Goal: Navigation & Orientation: Find specific page/section

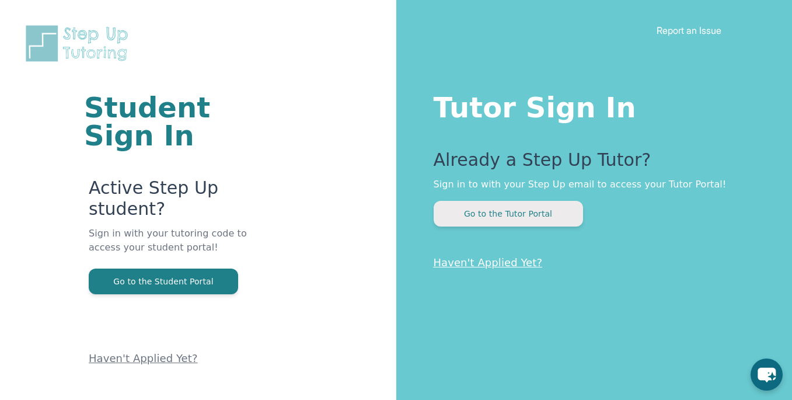
click at [516, 220] on button "Go to the Tutor Portal" at bounding box center [509, 214] width 150 height 26
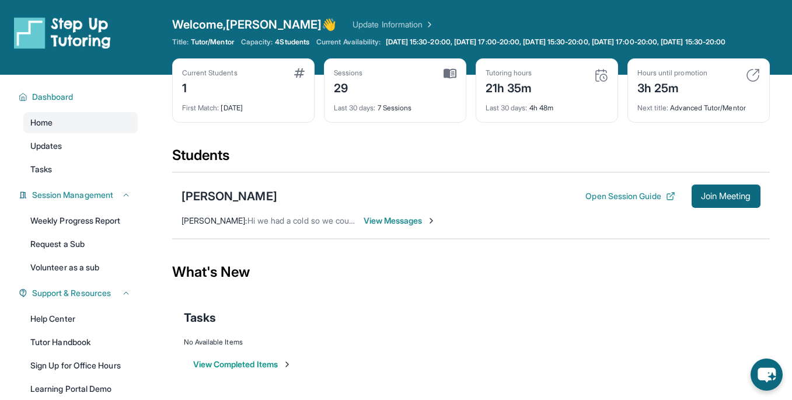
click at [242, 86] on div "Current Students 1" at bounding box center [243, 82] width 123 height 28
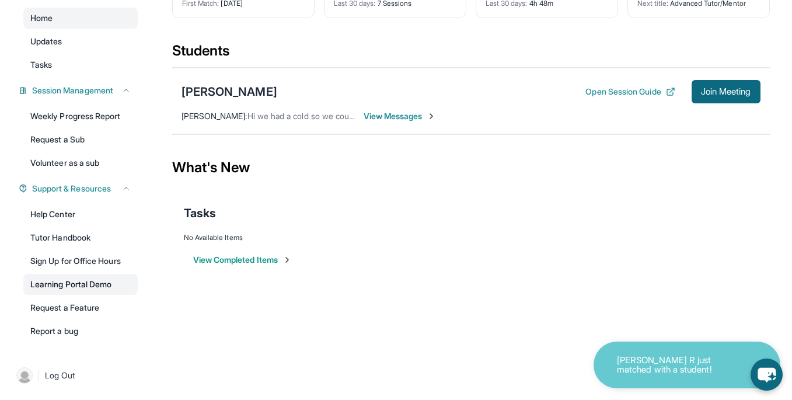
scroll to position [114, 0]
click at [758, 377] on icon "chat-button" at bounding box center [766, 375] width 19 height 16
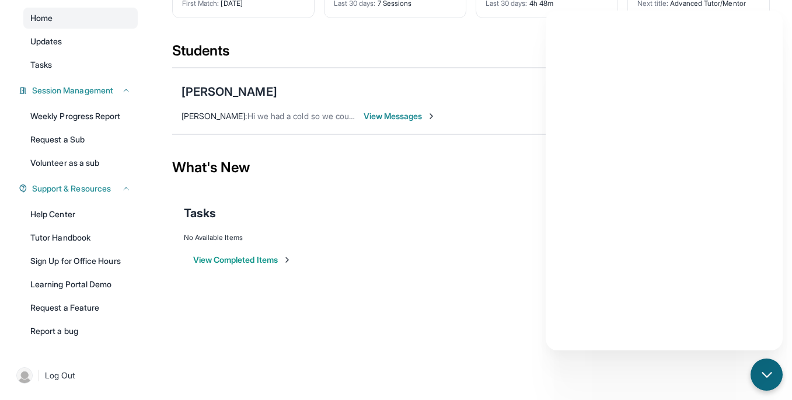
click at [359, 244] on div "View Completed Items" at bounding box center [471, 259] width 575 height 35
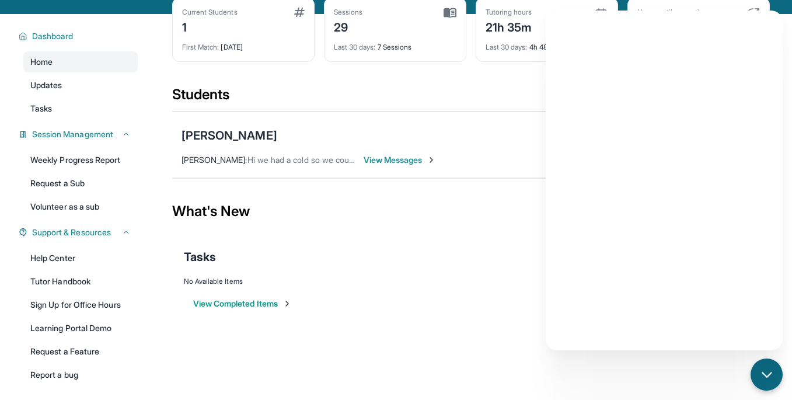
scroll to position [0, 0]
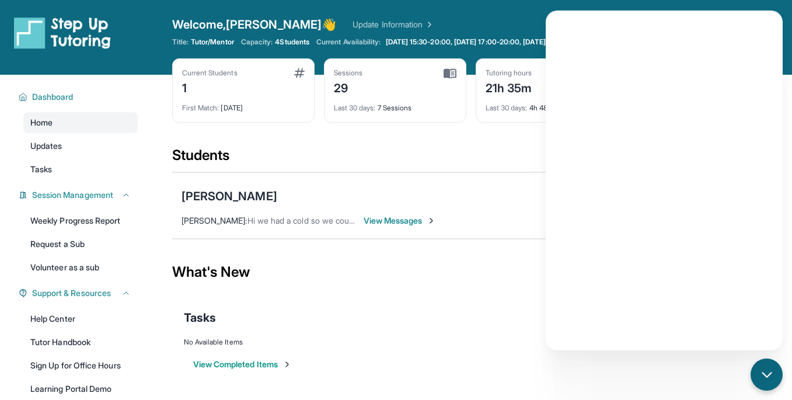
click at [377, 96] on div "Sessions 29" at bounding box center [395, 82] width 123 height 28
click at [512, 112] on span "Last 30 days :" at bounding box center [507, 107] width 42 height 9
click at [509, 96] on div "21h 35m" at bounding box center [509, 87] width 47 height 19
click at [544, 113] on div "Last 30 days : 4h 48m" at bounding box center [547, 104] width 123 height 16
click at [505, 94] on div "21h 35m" at bounding box center [509, 87] width 47 height 19
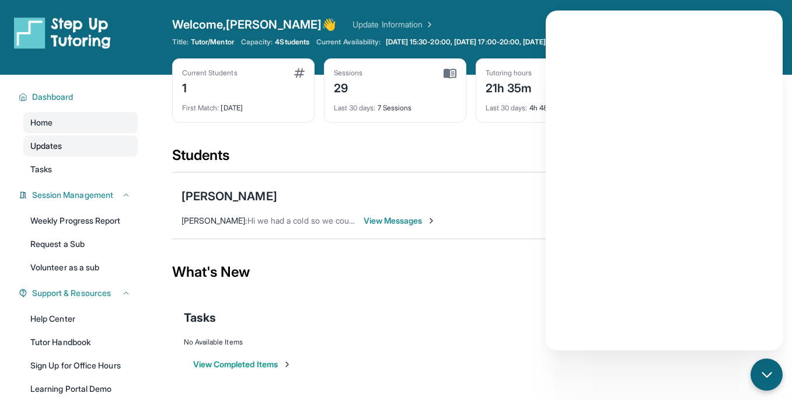
click at [95, 157] on link "Updates" at bounding box center [80, 145] width 114 height 21
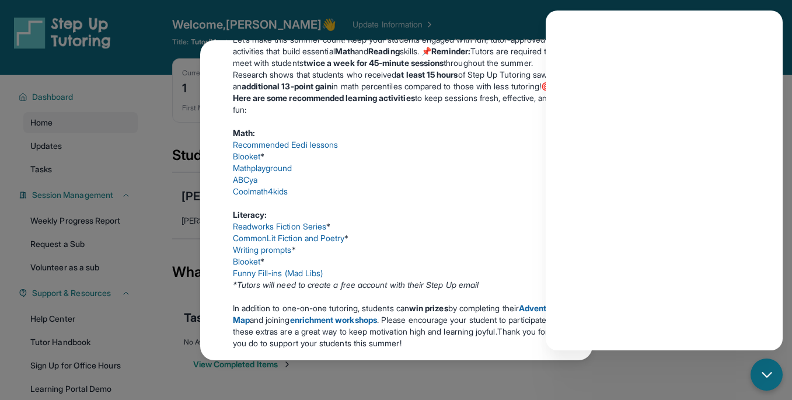
scroll to position [447, 0]
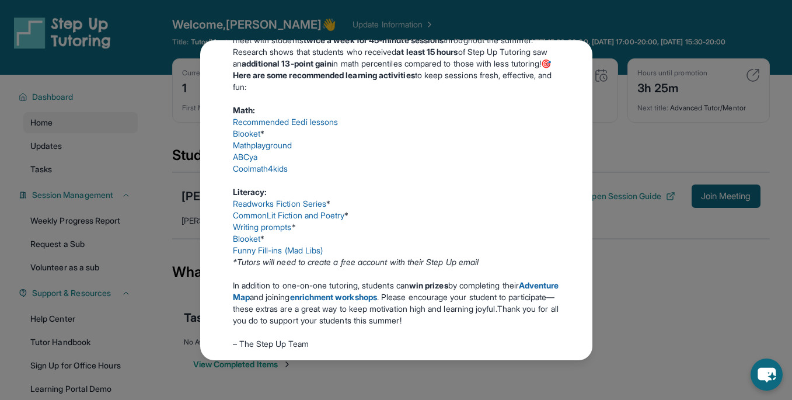
click at [610, 102] on div "Updates [DATE] 📢 Exciting Fall 2025 Updates from Step Up Tutoring! We’ve got im…" at bounding box center [396, 200] width 792 height 400
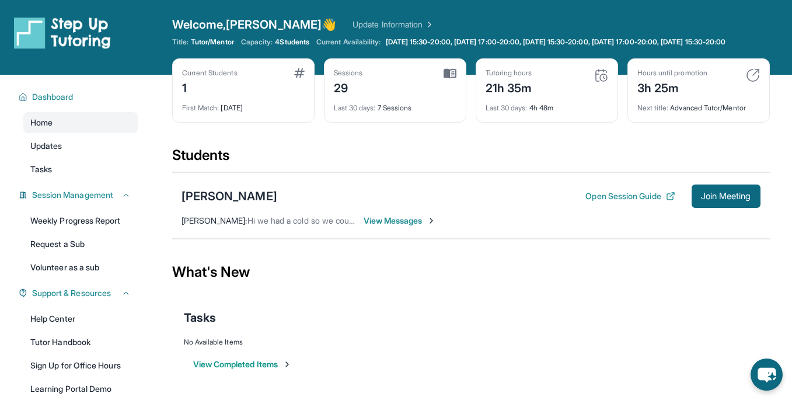
click at [683, 91] on div "3h 25m" at bounding box center [673, 87] width 70 height 19
click at [756, 82] on img at bounding box center [753, 75] width 14 height 14
click at [715, 83] on div "Hours until promotion 3h 25m" at bounding box center [699, 82] width 123 height 28
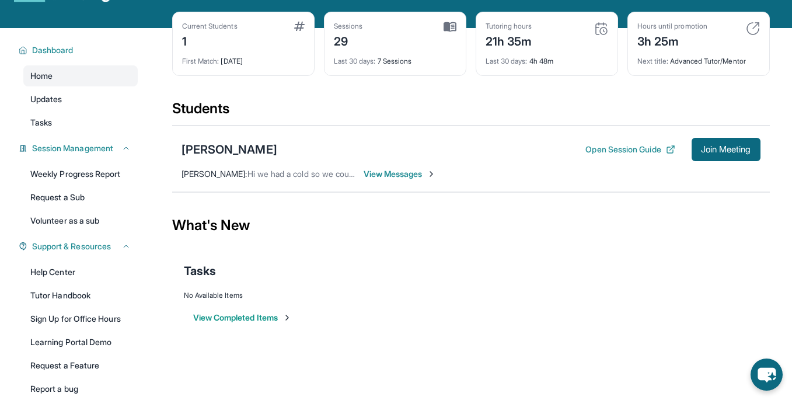
scroll to position [0, 0]
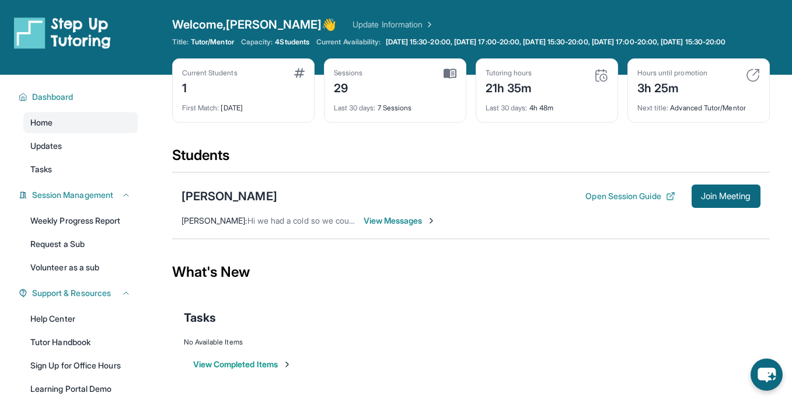
click at [294, 96] on div "Current Students 1" at bounding box center [243, 82] width 123 height 28
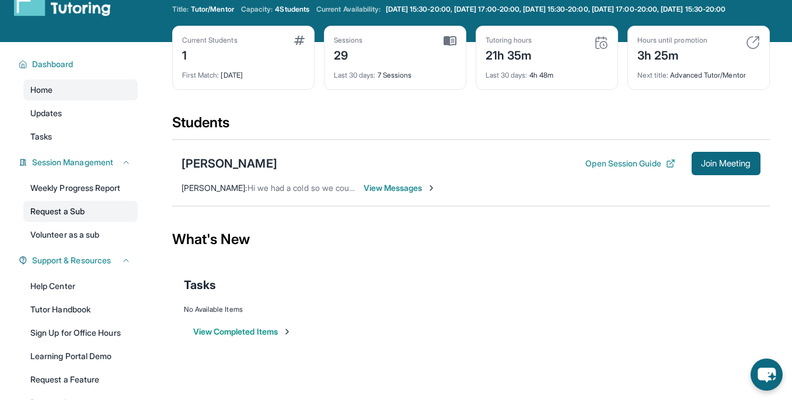
scroll to position [36, 0]
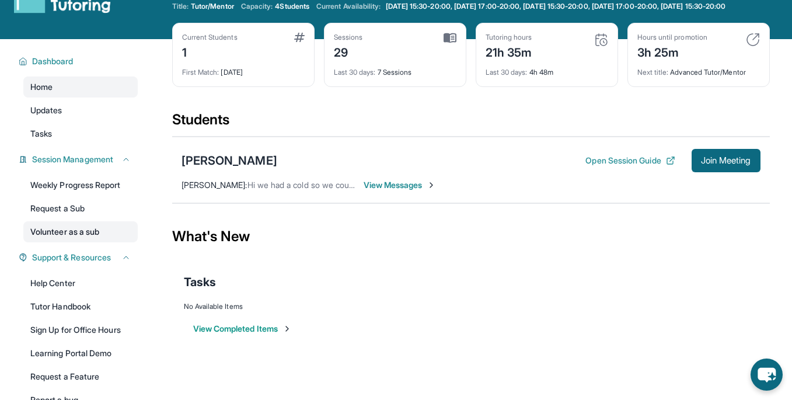
click at [99, 240] on link "Volunteer as a sub" at bounding box center [80, 231] width 114 height 21
